Goal: Navigation & Orientation: Find specific page/section

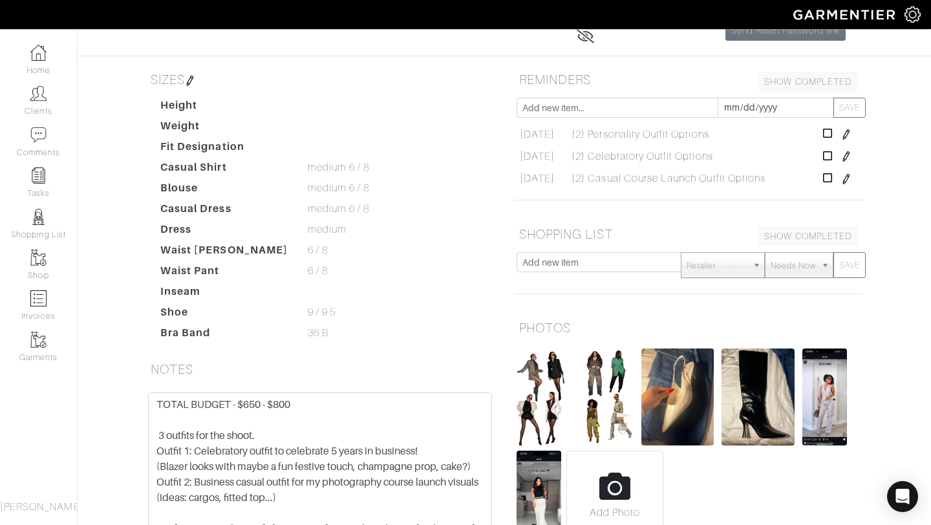
scroll to position [264, 0]
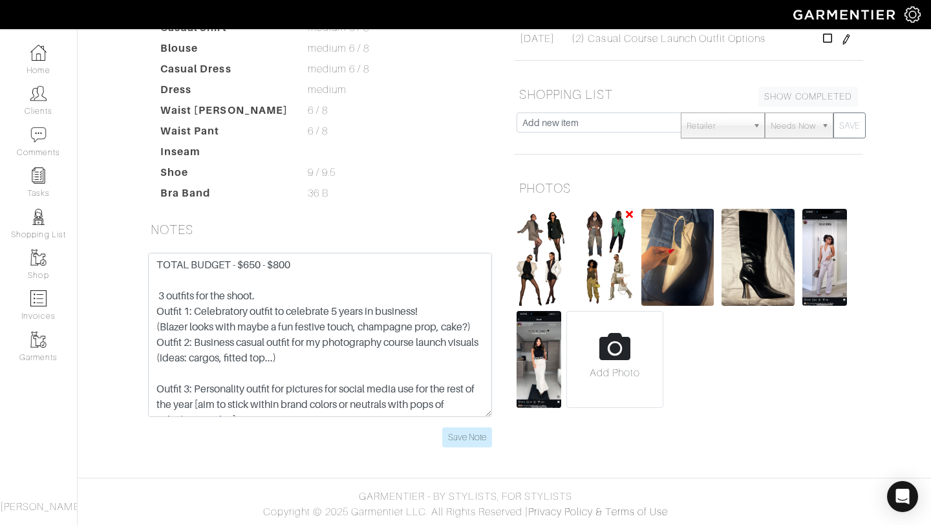
click at [611, 257] on img at bounding box center [606, 257] width 54 height 97
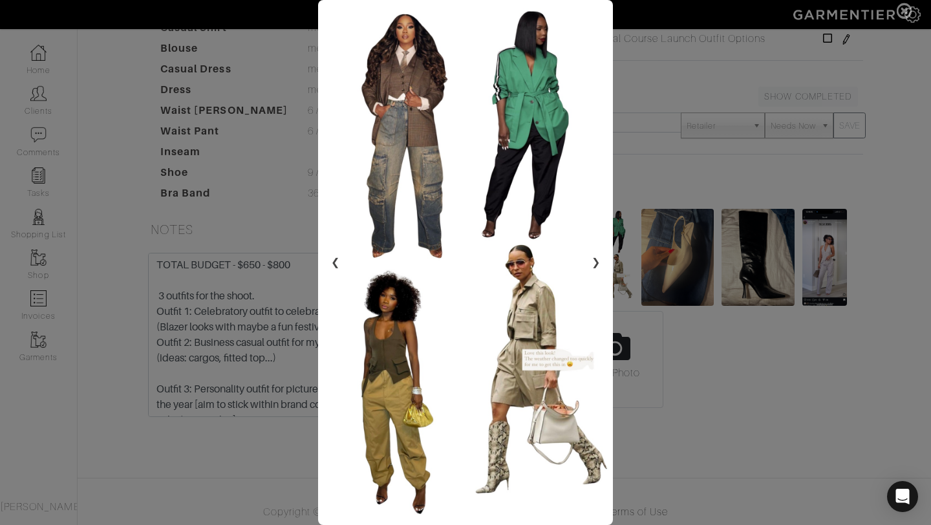
click at [722, 226] on span at bounding box center [465, 262] width 931 height 525
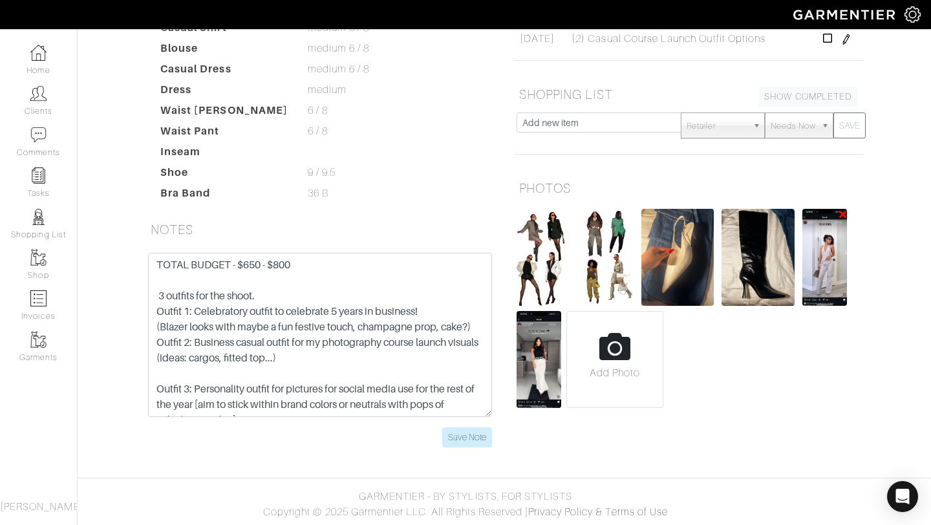
click at [826, 278] on img at bounding box center [824, 257] width 45 height 97
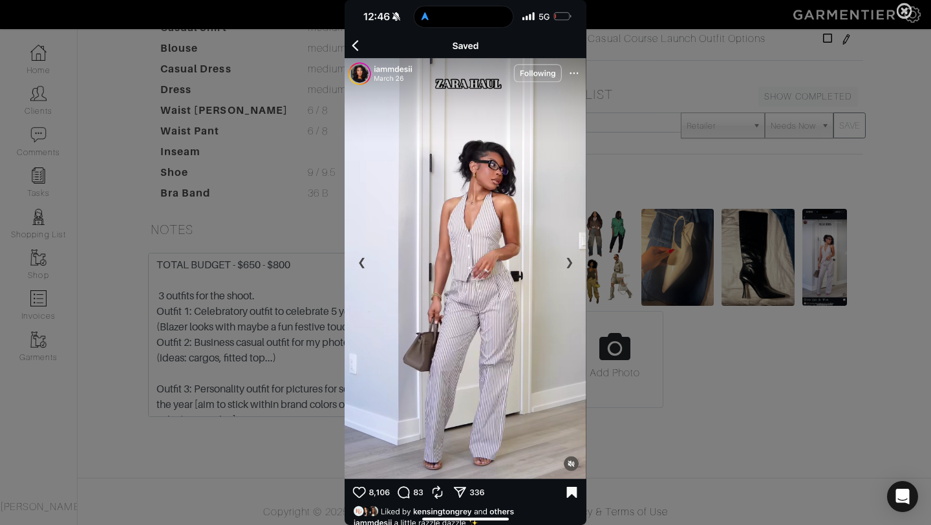
click at [905, 7] on icon at bounding box center [905, 11] width 16 height 16
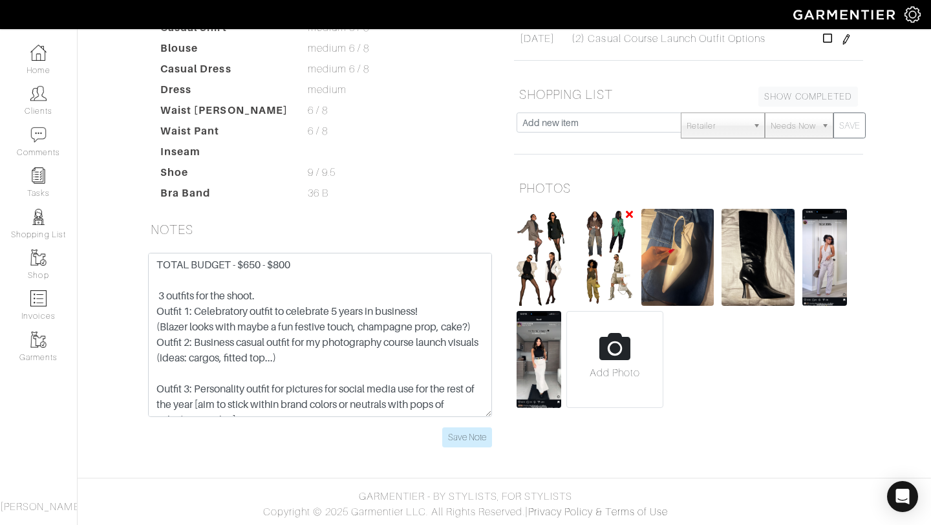
click at [618, 254] on img at bounding box center [606, 257] width 54 height 97
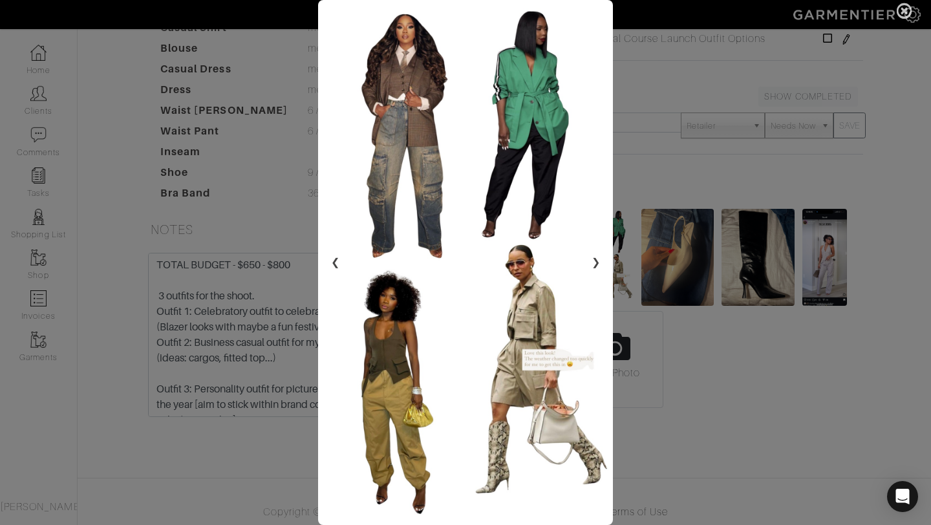
click at [899, 14] on icon at bounding box center [905, 11] width 16 height 16
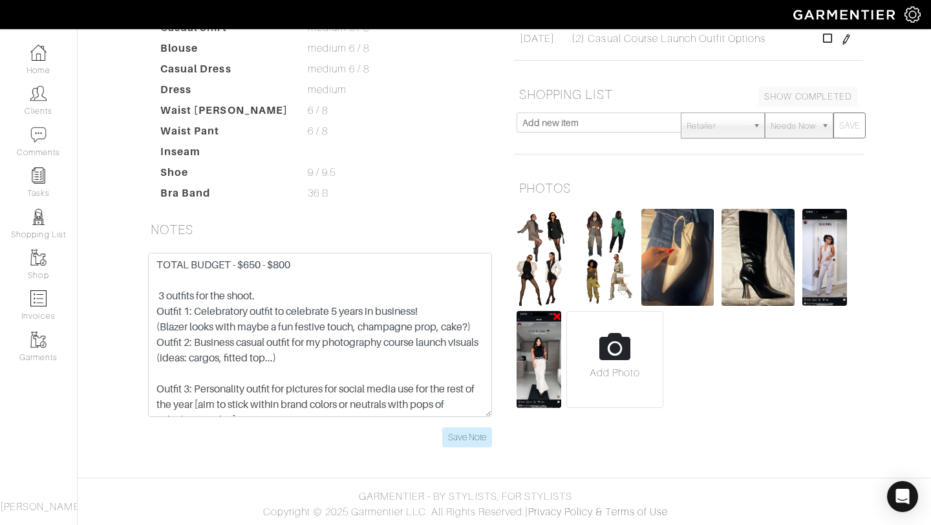
click at [542, 340] on img at bounding box center [539, 359] width 45 height 97
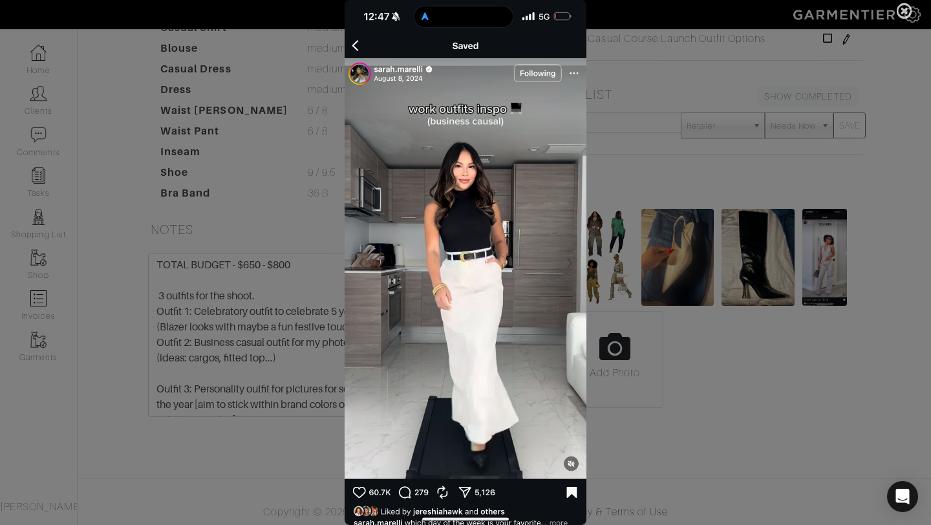
click at [910, 16] on icon at bounding box center [905, 11] width 16 height 16
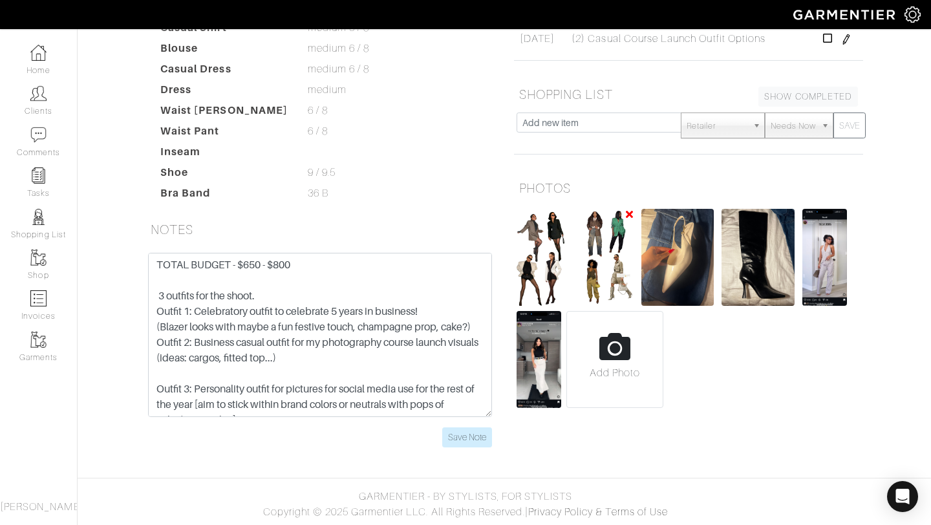
click at [601, 232] on img at bounding box center [606, 257] width 54 height 97
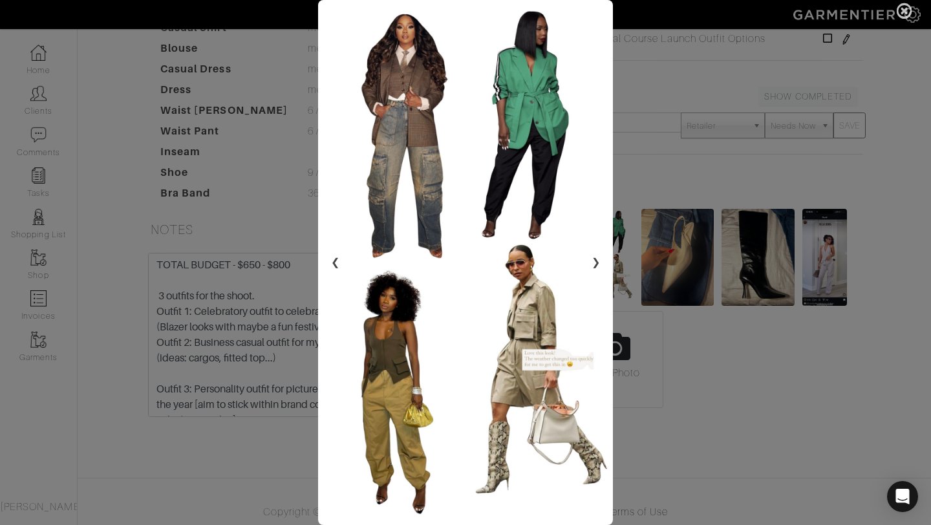
click at [902, 15] on icon at bounding box center [905, 11] width 16 height 16
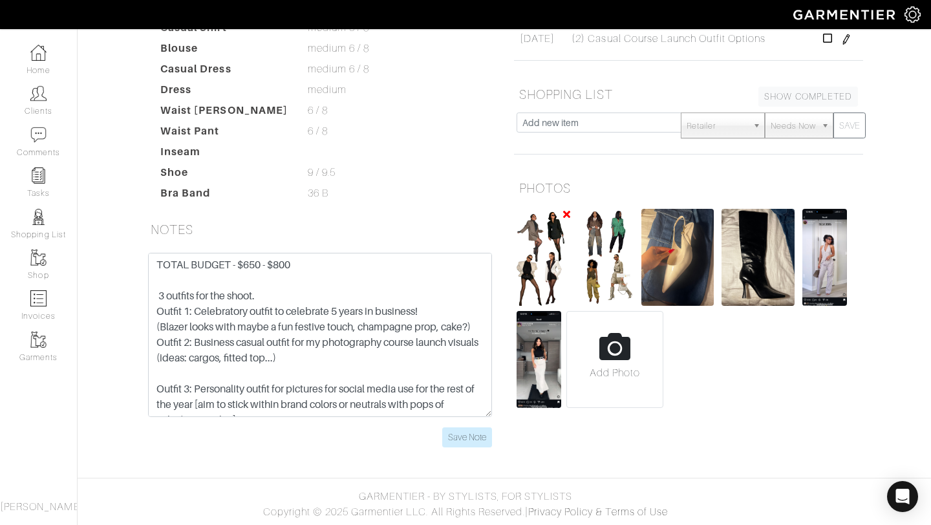
click at [542, 261] on img at bounding box center [544, 257] width 54 height 97
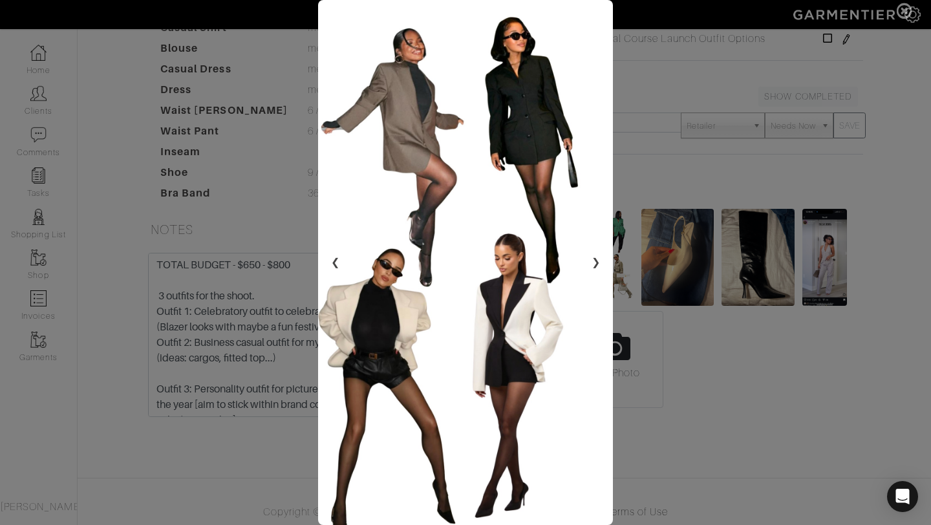
click at [657, 44] on span at bounding box center [465, 262] width 931 height 525
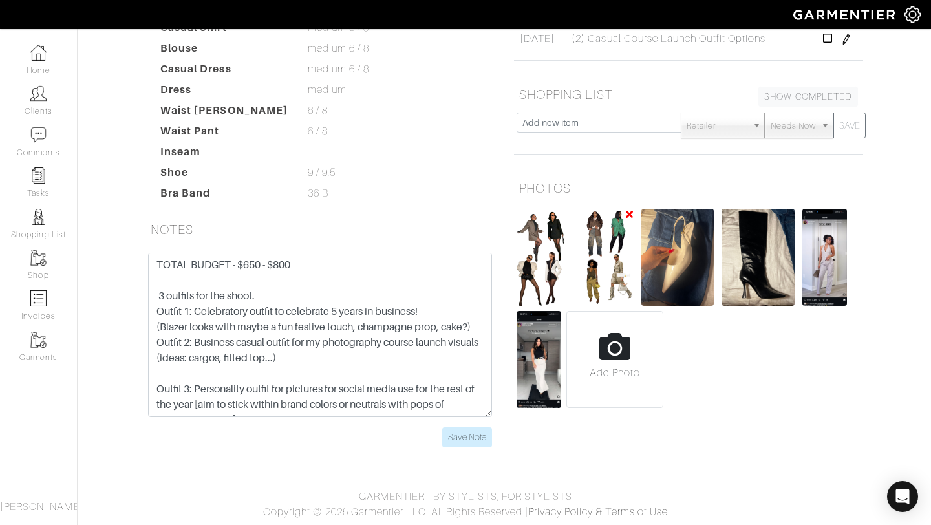
click at [596, 259] on img at bounding box center [606, 257] width 54 height 97
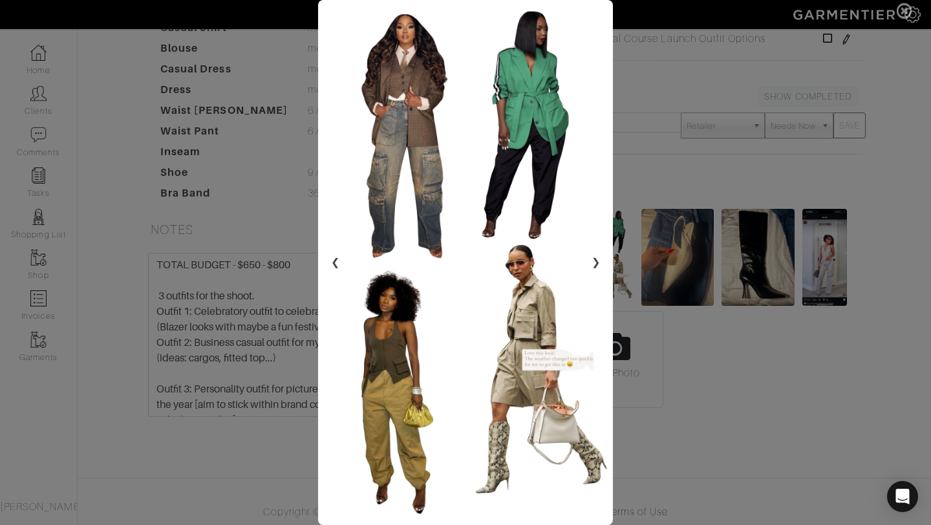
click at [686, 90] on span at bounding box center [465, 262] width 931 height 525
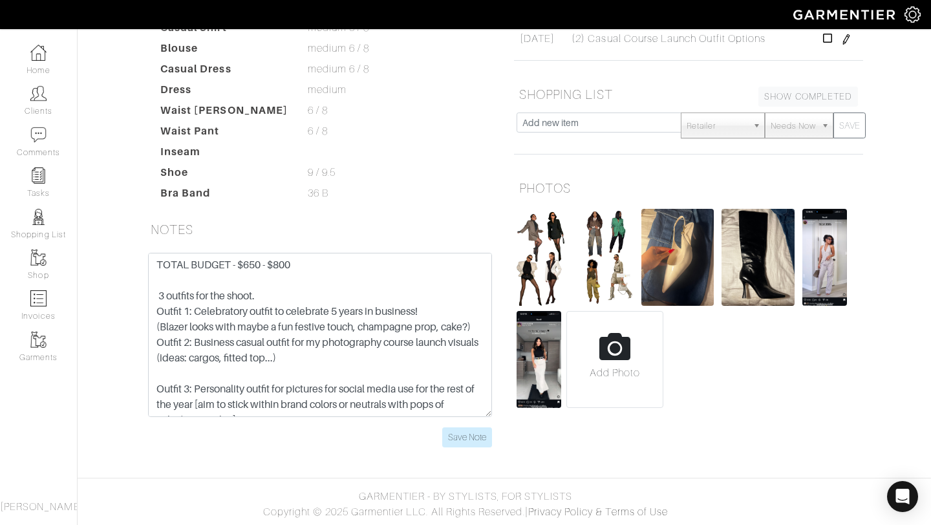
scroll to position [0, 0]
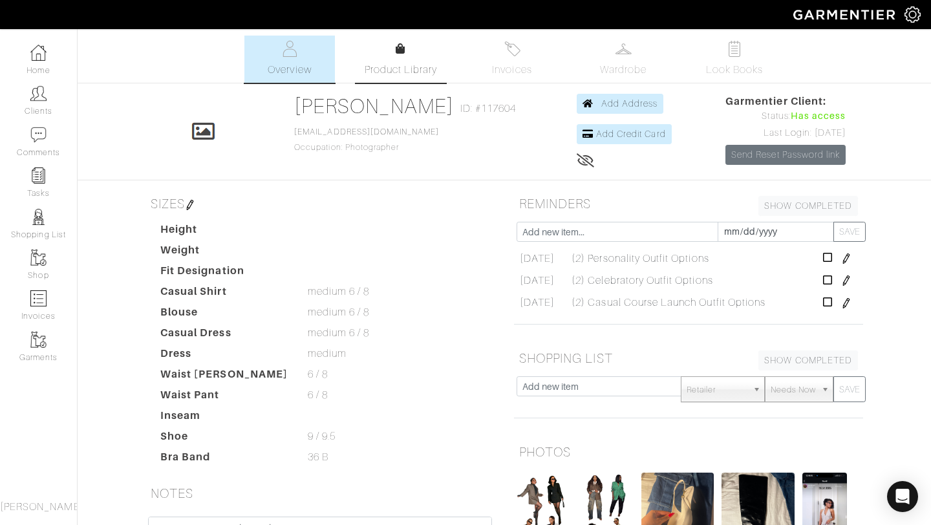
click at [372, 61] on link "Product Library" at bounding box center [401, 59] width 91 height 36
